Goal: Task Accomplishment & Management: Manage account settings

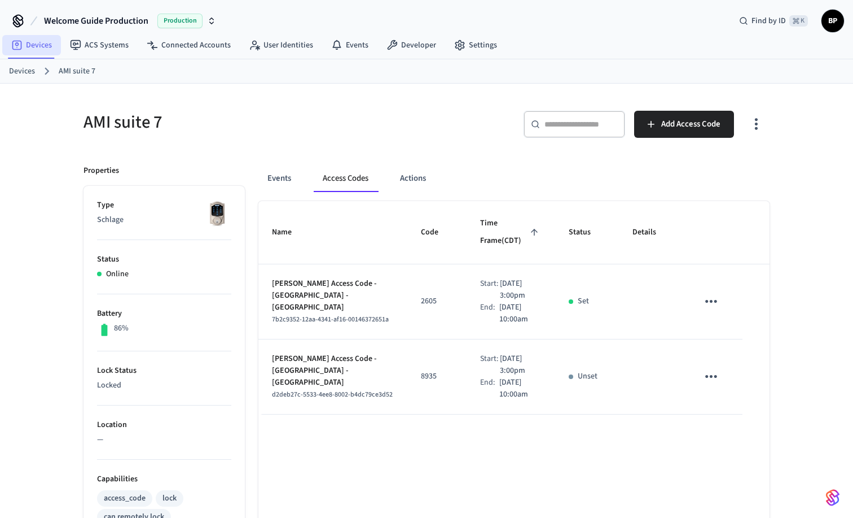
click at [41, 44] on link "Devices" at bounding box center [31, 45] width 59 height 20
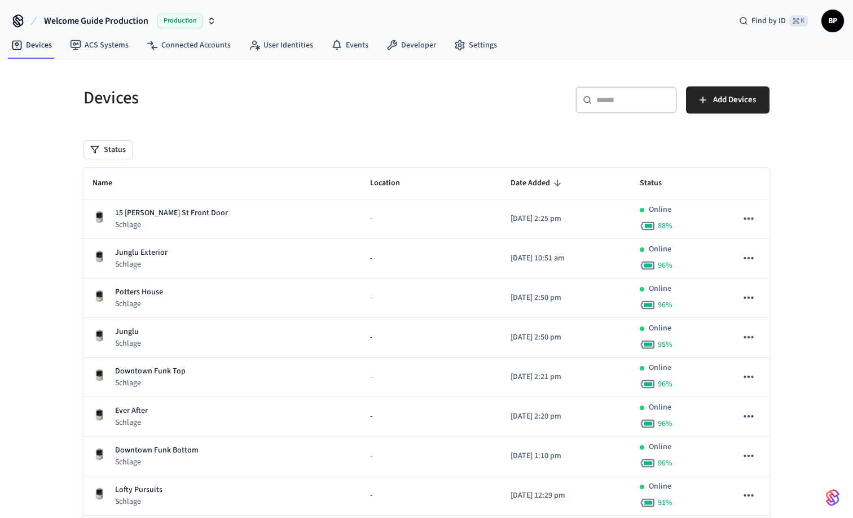
click at [622, 100] on input "text" at bounding box center [633, 99] width 73 height 11
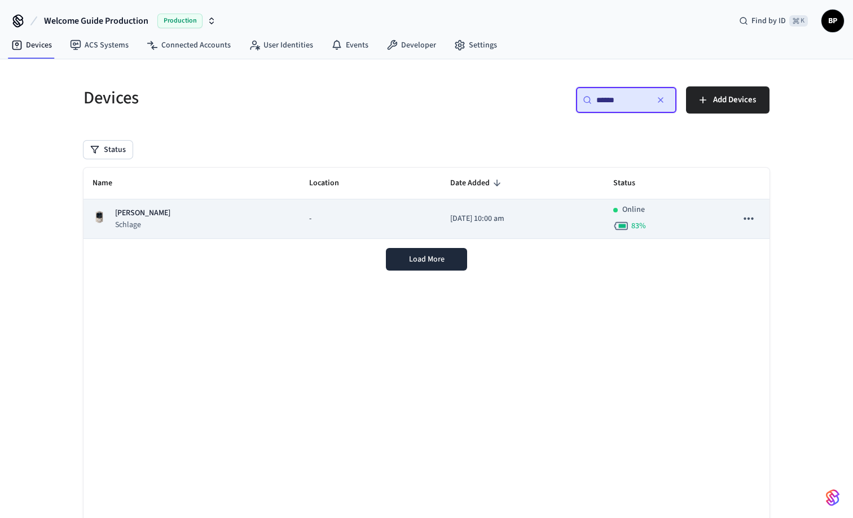
type input "******"
click at [216, 212] on div "[PERSON_NAME]" at bounding box center [192, 218] width 199 height 23
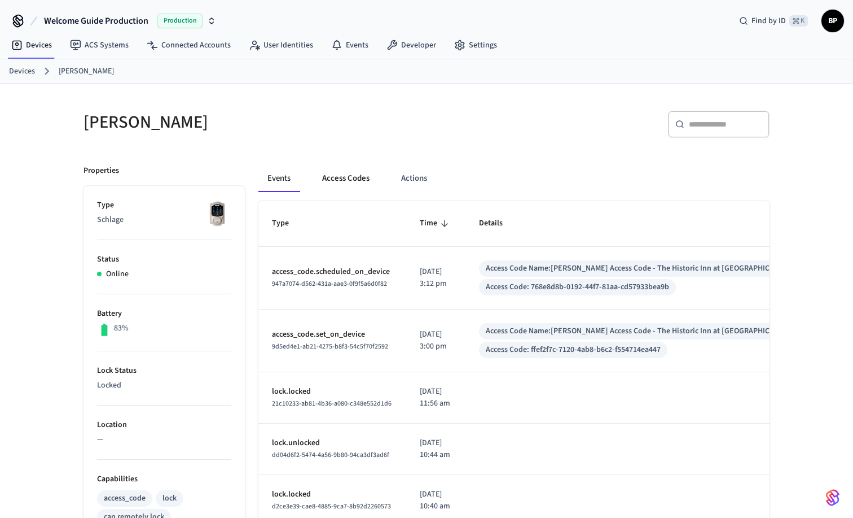
click at [357, 180] on button "Access Codes" at bounding box center [345, 178] width 65 height 27
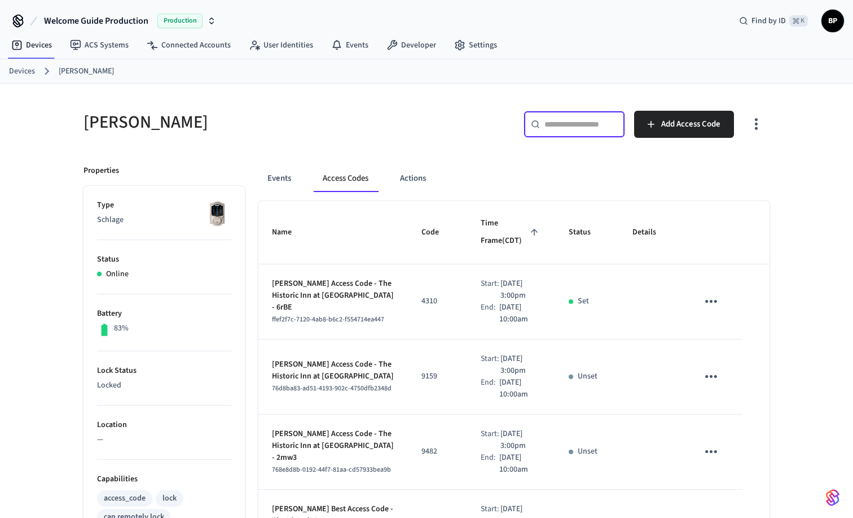
click at [566, 125] on input "text" at bounding box center [581, 124] width 73 height 11
type input "*"
click at [37, 41] on link "Devices" at bounding box center [31, 45] width 59 height 20
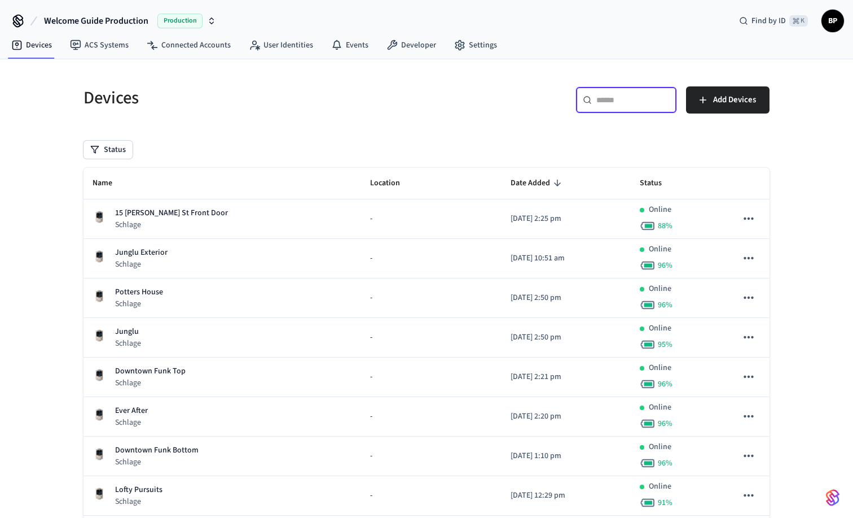
click at [625, 103] on input "text" at bounding box center [633, 99] width 73 height 11
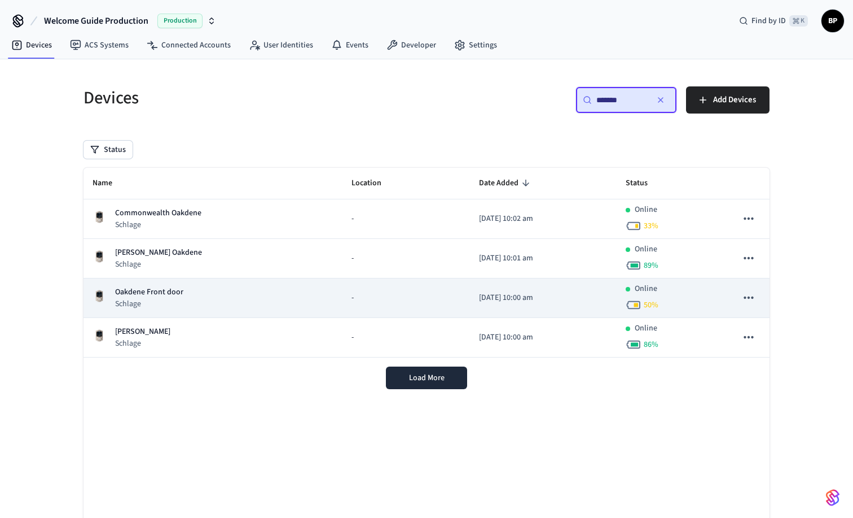
type input "*******"
click at [220, 293] on div "Oakdene Front door Schlage" at bounding box center [213, 297] width 241 height 23
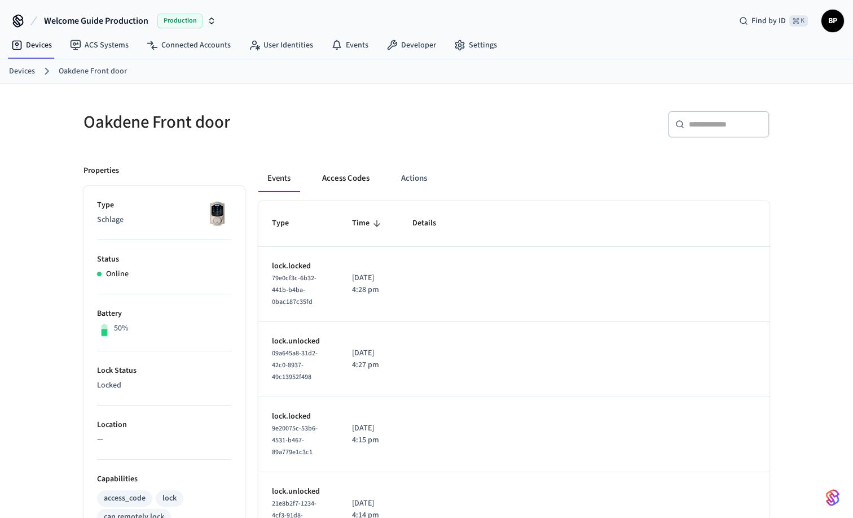
click at [334, 179] on button "Access Codes" at bounding box center [345, 178] width 65 height 27
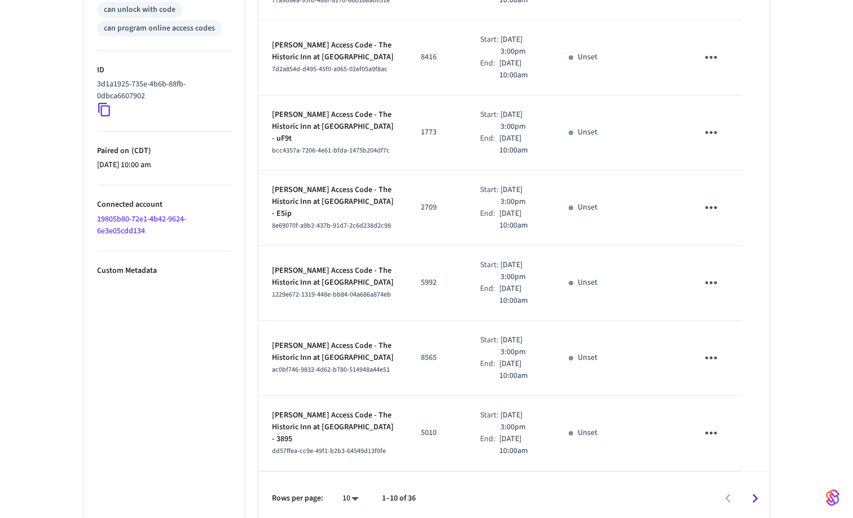
scroll to position [564, 0]
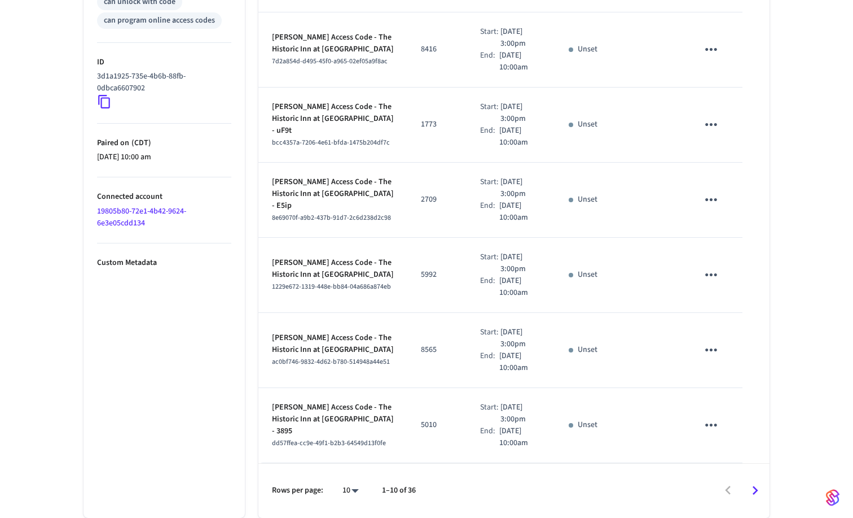
click at [754, 491] on icon "Go to next page" at bounding box center [755, 489] width 17 height 17
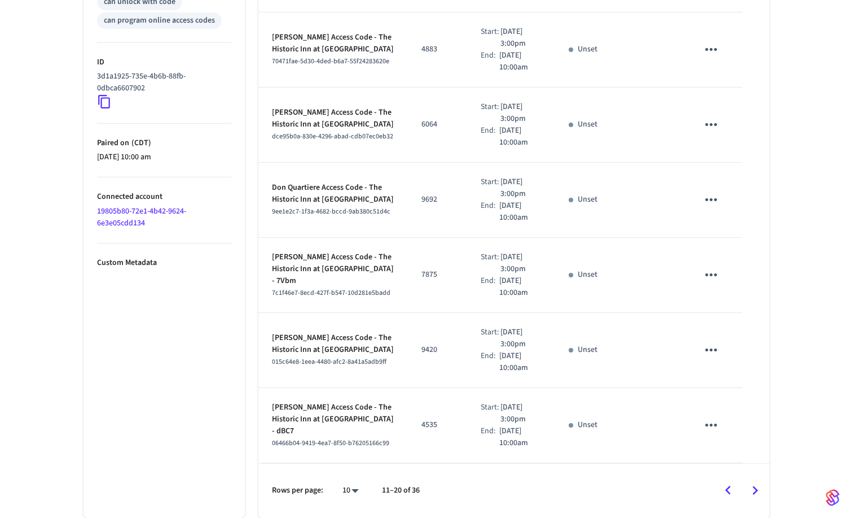
scroll to position [576, 0]
click at [752, 487] on icon "Go to next page" at bounding box center [755, 489] width 17 height 17
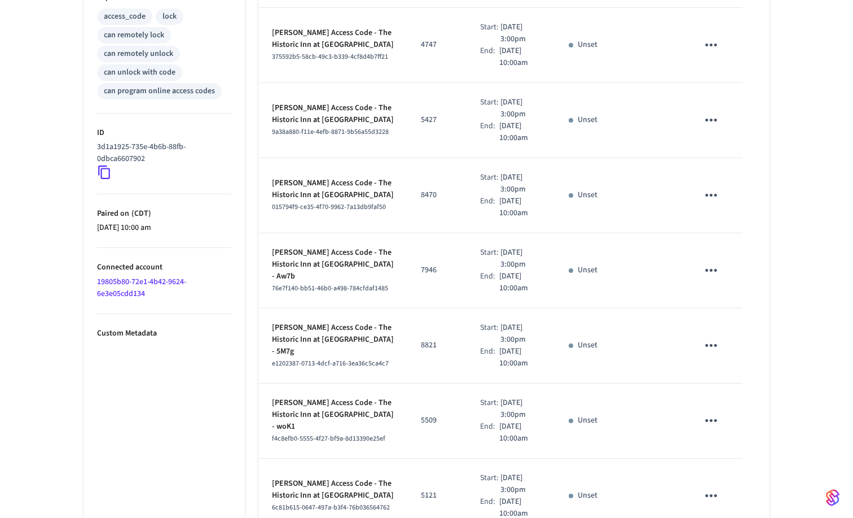
scroll to position [599, 0]
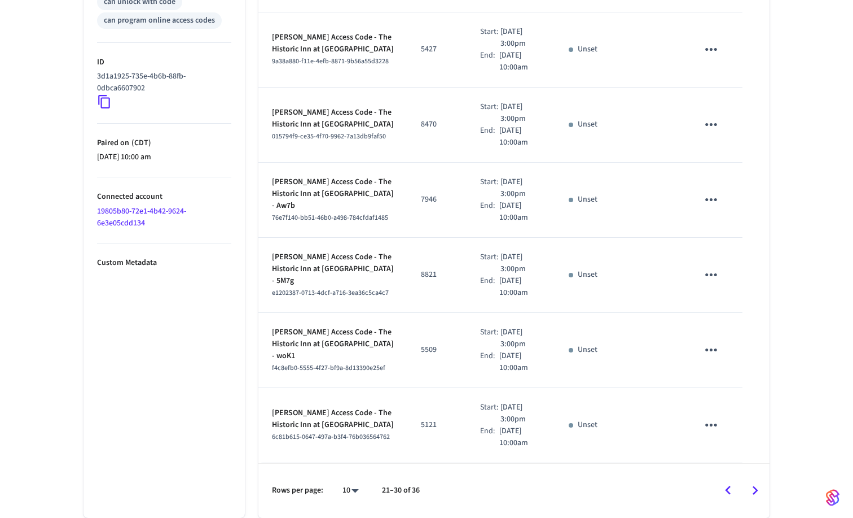
click at [751, 509] on div "Rows per page: 10 ** 21–30 of 36" at bounding box center [514, 490] width 511 height 55
click at [753, 486] on icon "Go to next page" at bounding box center [755, 489] width 17 height 17
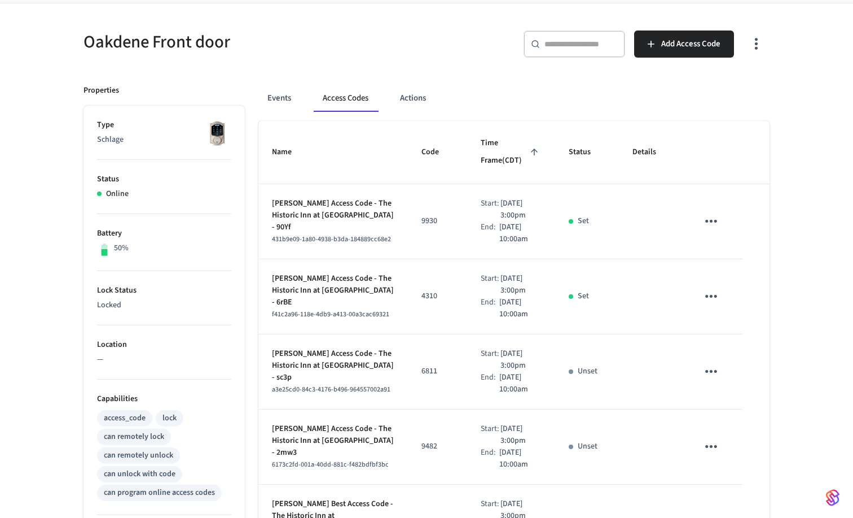
scroll to position [0, 0]
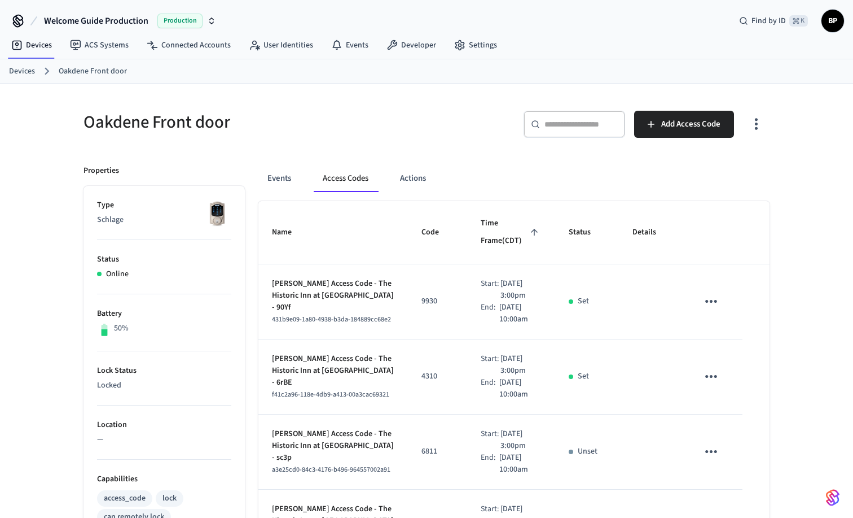
click at [790, 176] on div "Oakdene Front door ​ ​ Add Access Code Properties Type Schlage Status Online Ba…" at bounding box center [426, 461] width 853 height 754
